Goal: Transaction & Acquisition: Purchase product/service

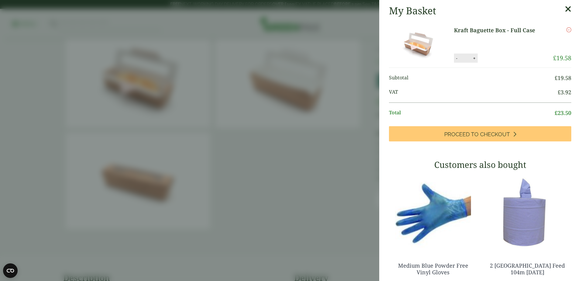
click at [291, 182] on aside "My Basket Kraft Baguette Box - Full Case Kraft Baguette Box - Full Case quantit…" at bounding box center [290, 140] width 581 height 281
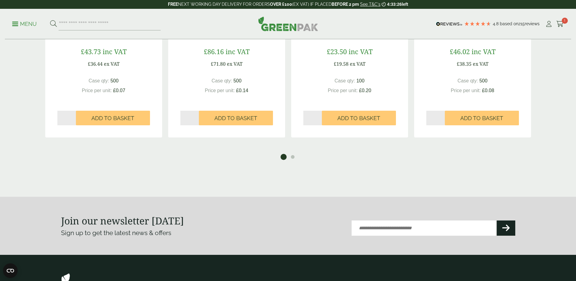
scroll to position [577, 0]
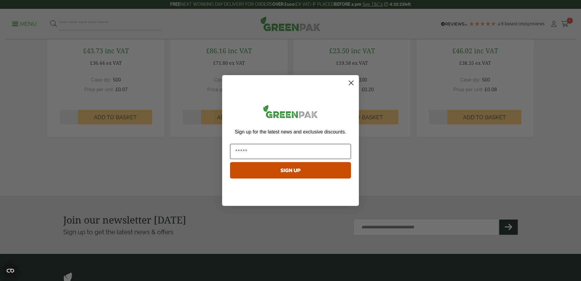
click at [294, 156] on input "Email" at bounding box center [290, 151] width 121 height 15
type input "**********"
click at [293, 173] on button "SIGN UP" at bounding box center [290, 170] width 121 height 16
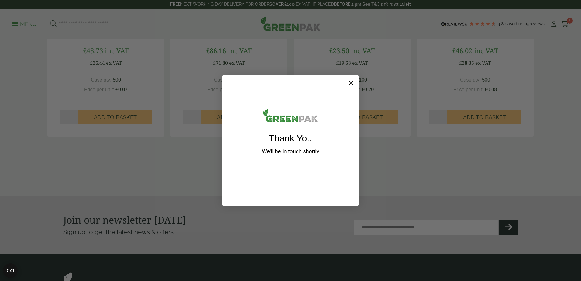
click at [352, 80] on circle "Close dialog" at bounding box center [351, 83] width 10 height 10
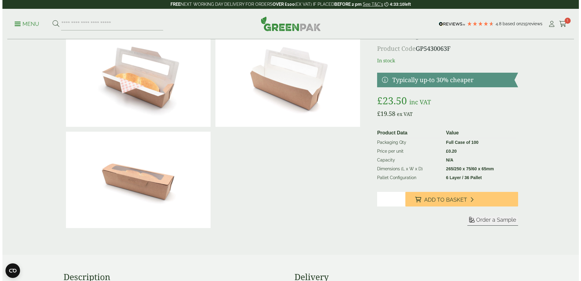
scroll to position [30, 0]
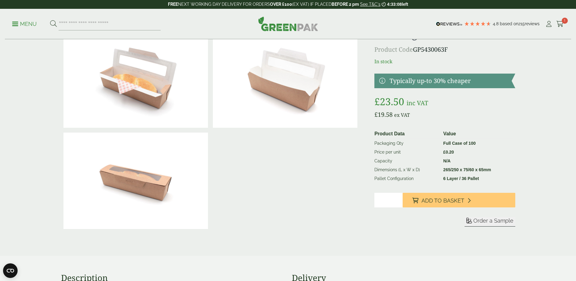
click at [28, 23] on p "Menu" at bounding box center [24, 23] width 25 height 7
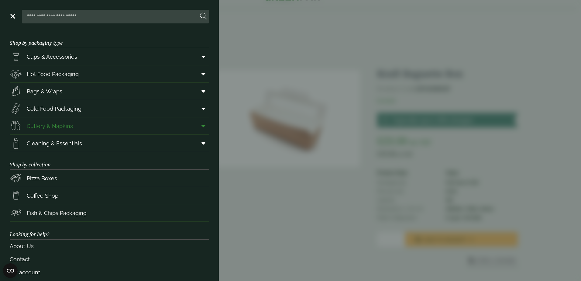
scroll to position [0, 0]
click at [49, 93] on span "Bags & Wraps" at bounding box center [45, 92] width 36 height 8
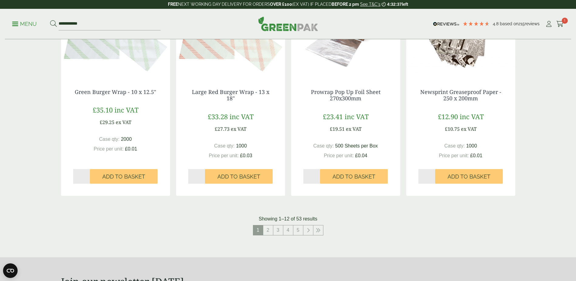
scroll to position [608, 0]
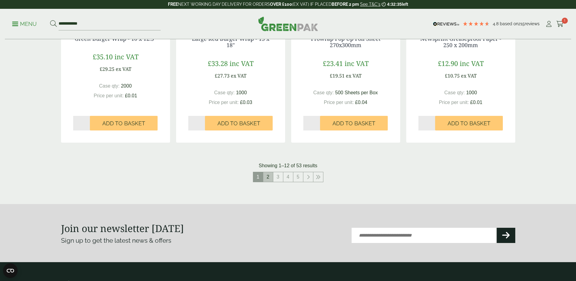
click at [269, 175] on link "2" at bounding box center [268, 177] width 10 height 10
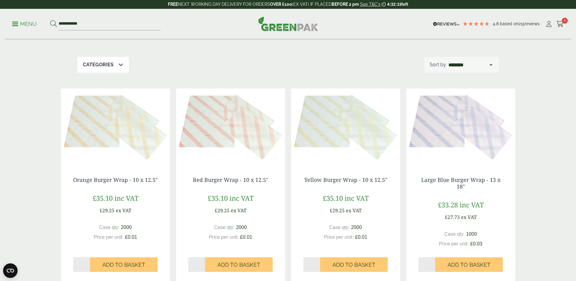
scroll to position [61, 0]
